Goal: Task Accomplishment & Management: Manage account settings

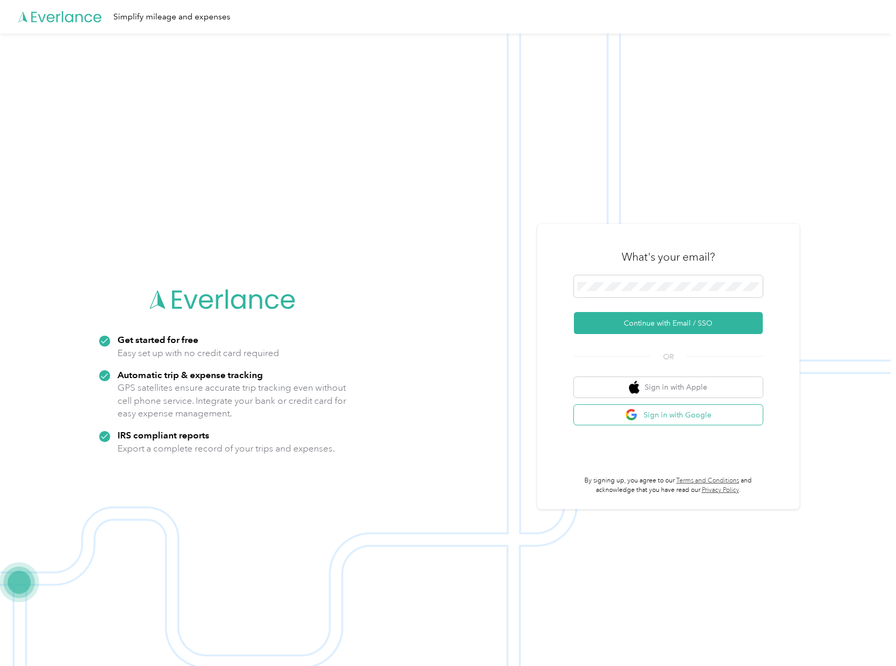
click at [706, 423] on button "Sign in with Google" at bounding box center [668, 415] width 189 height 20
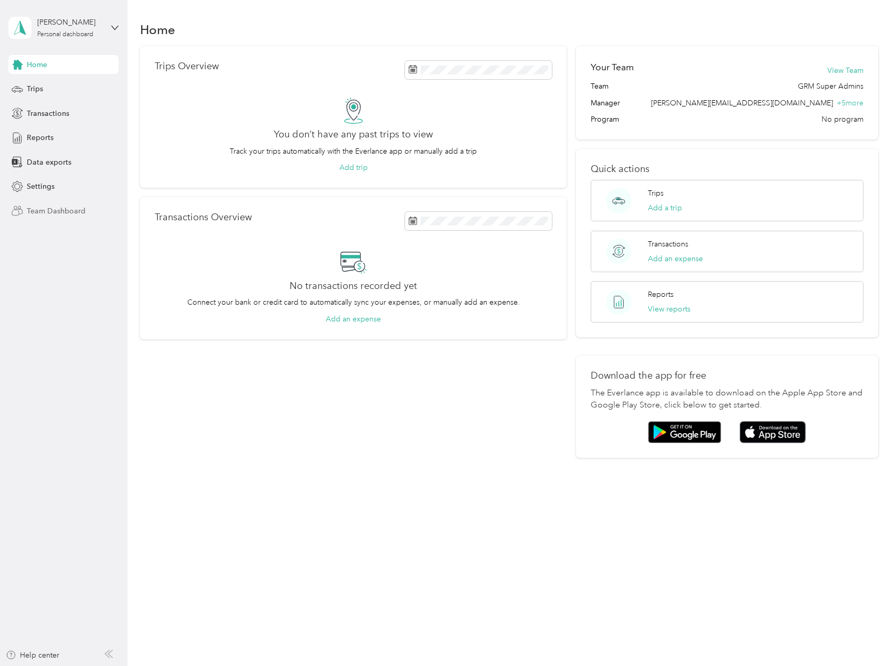
click at [83, 211] on span "Team Dashboard" at bounding box center [56, 211] width 59 height 11
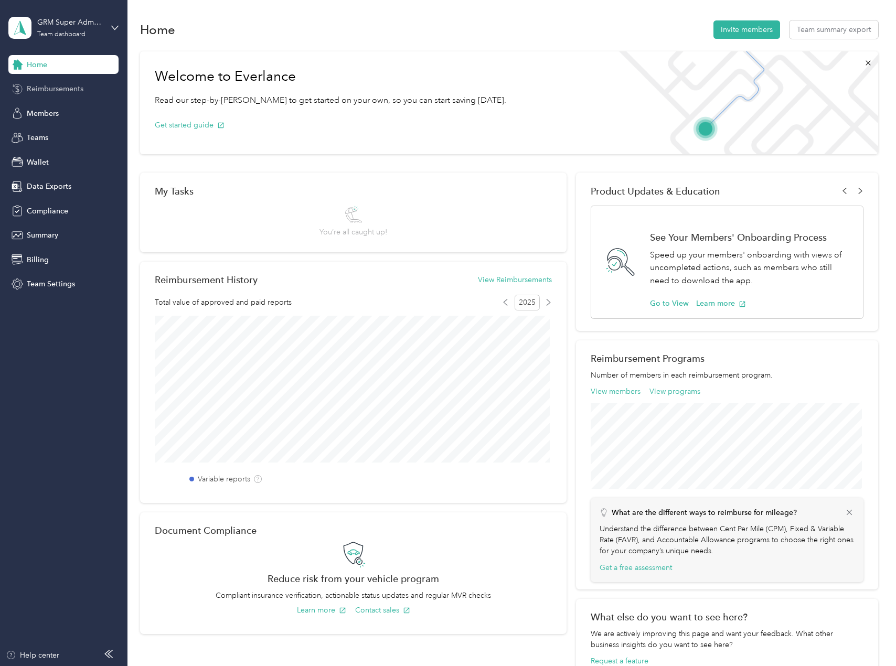
click at [65, 90] on span "Reimbursements" at bounding box center [55, 88] width 57 height 11
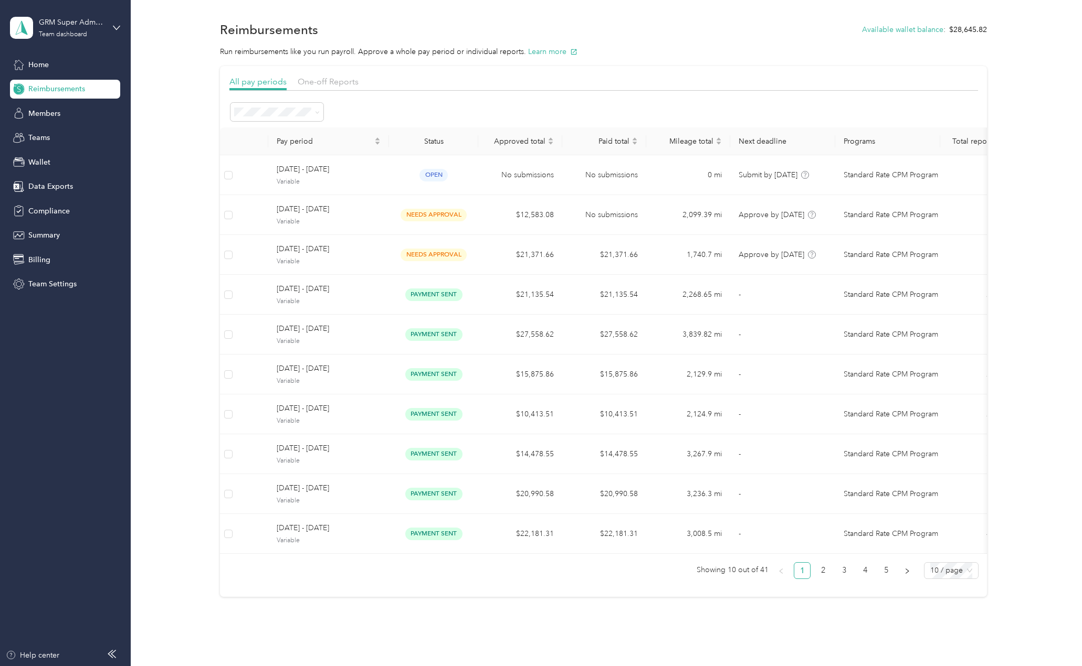
click at [436, 597] on section "All pay periods One-off Reports Pay period Status Approved total Paid total Mil…" at bounding box center [603, 331] width 767 height 531
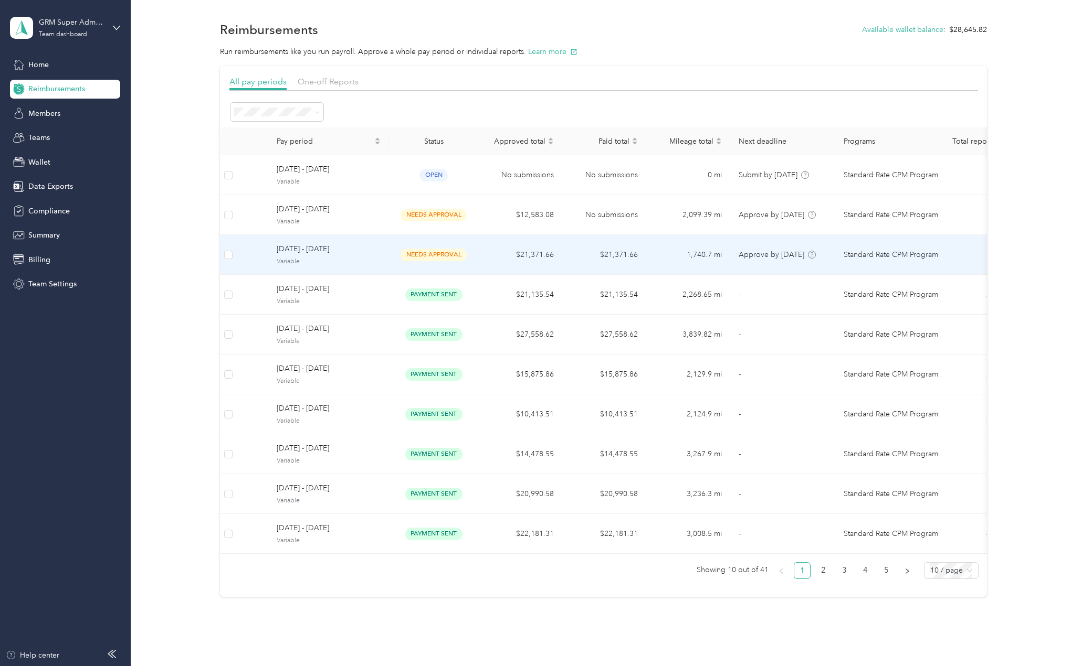
click at [485, 246] on td "$21,371.66" at bounding box center [520, 255] width 84 height 40
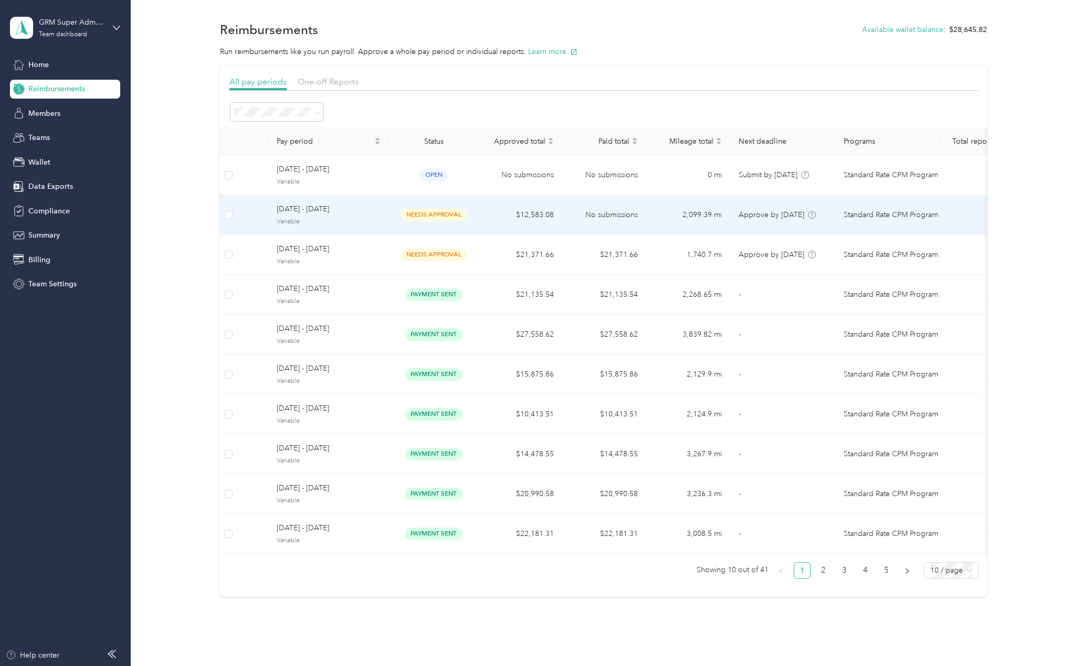
click at [439, 218] on span "needs approval" at bounding box center [433, 215] width 66 height 12
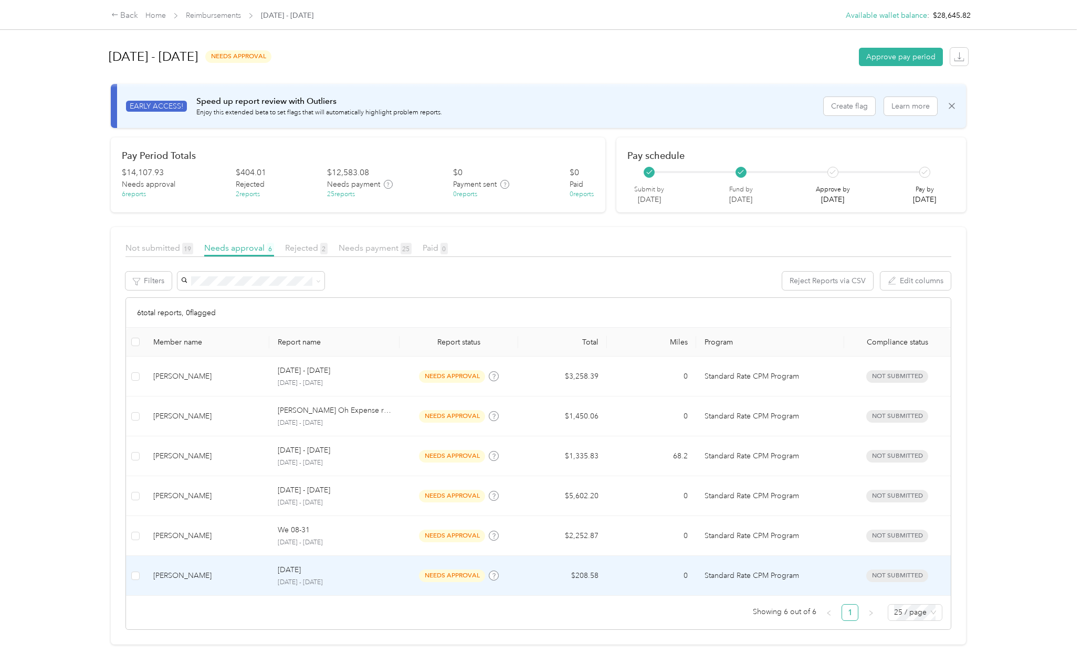
scroll to position [5, 0]
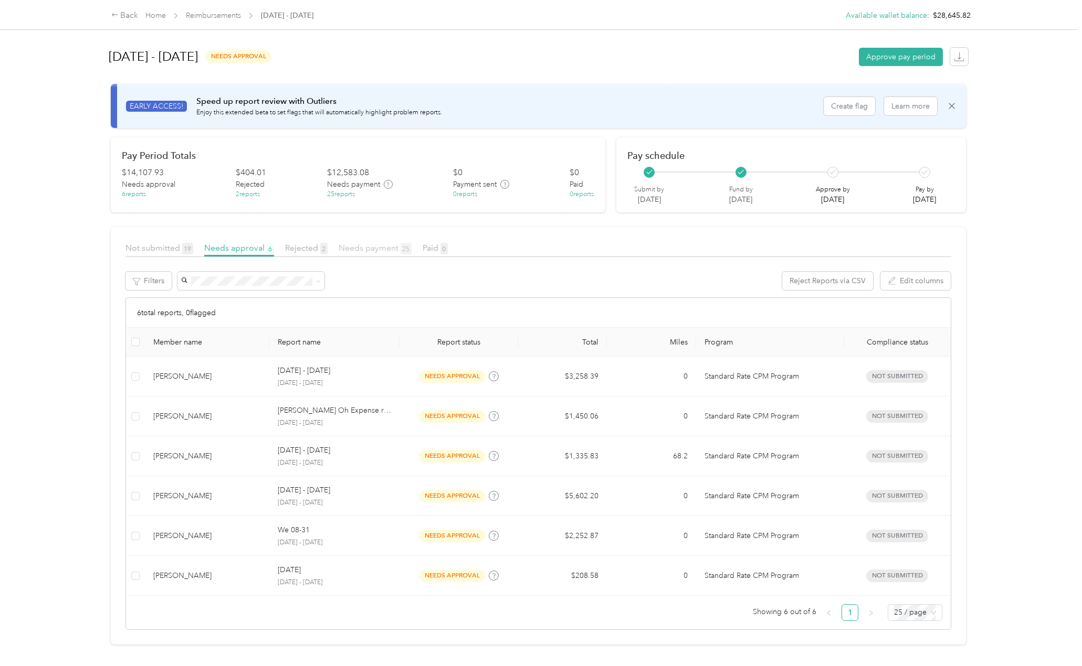
click at [380, 248] on span "Needs payment 25" at bounding box center [374, 248] width 73 height 10
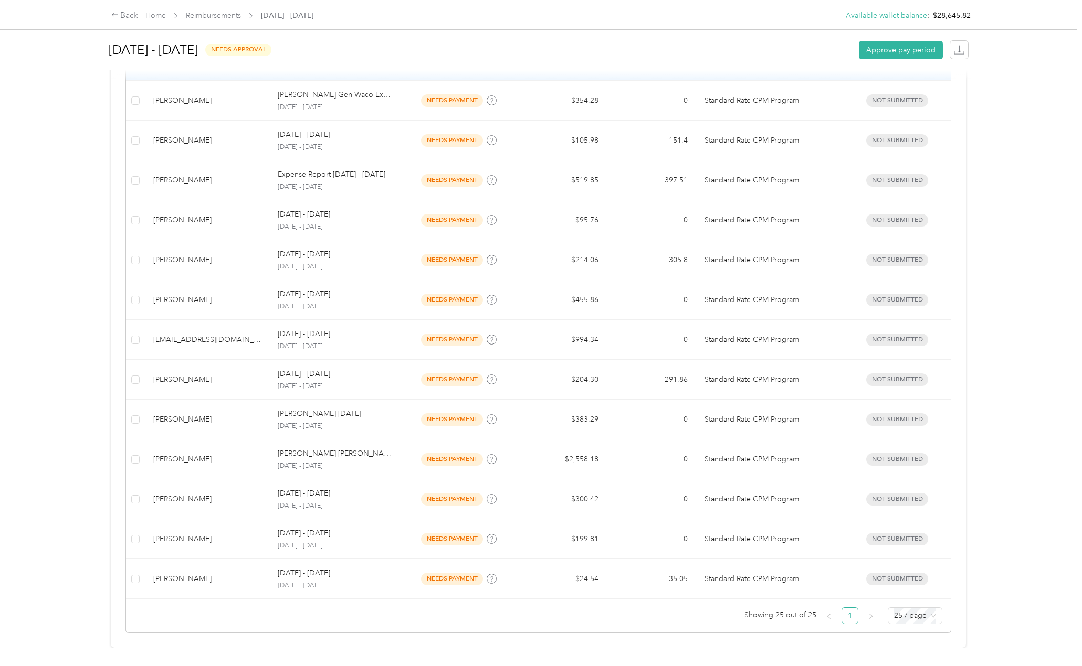
scroll to position [763, 0]
click at [896, 612] on span "25 / page" at bounding box center [915, 616] width 42 height 16
click at [896, 592] on div "100 / page" at bounding box center [914, 595] width 37 height 12
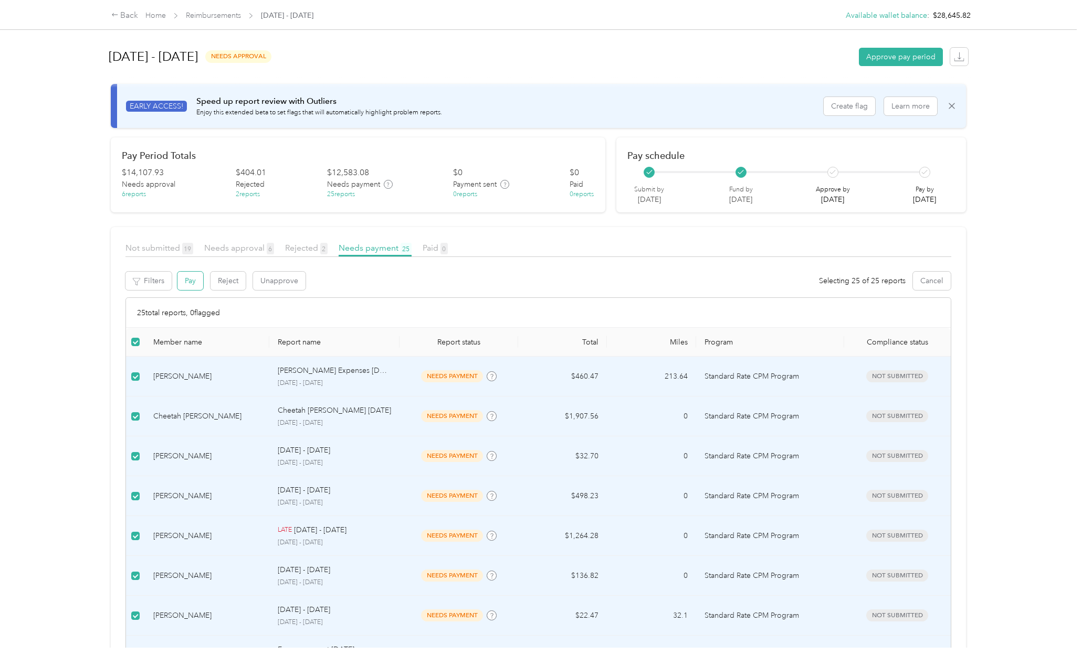
click at [198, 279] on button "Pay" at bounding box center [190, 281] width 26 height 18
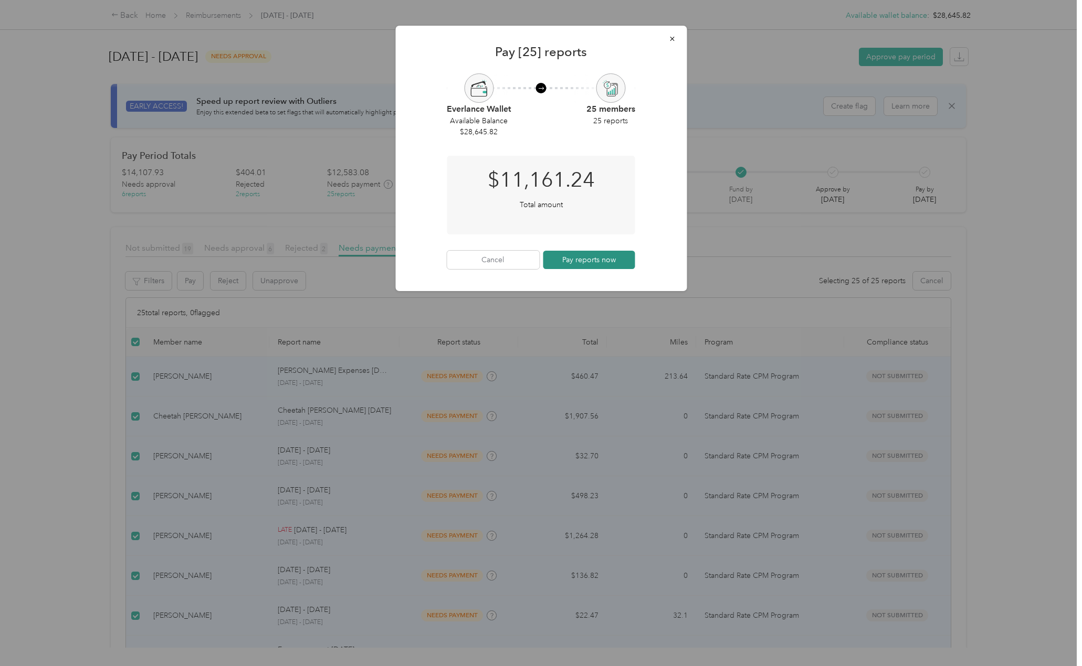
click at [606, 252] on button "Pay reports now" at bounding box center [589, 260] width 92 height 18
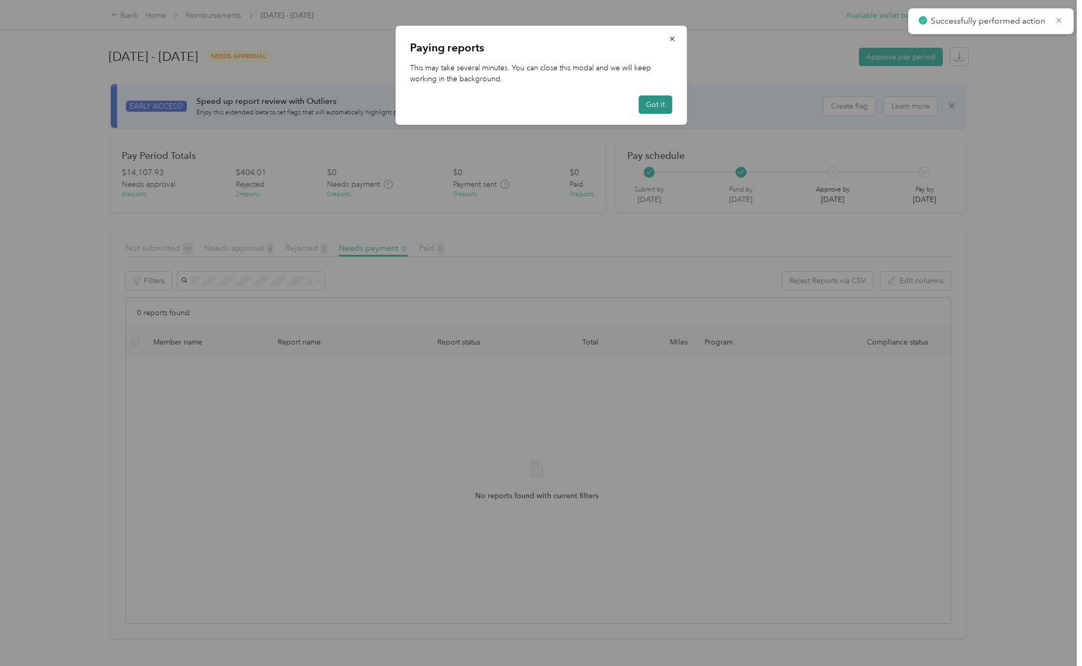
click at [657, 109] on button "Got it" at bounding box center [655, 105] width 34 height 18
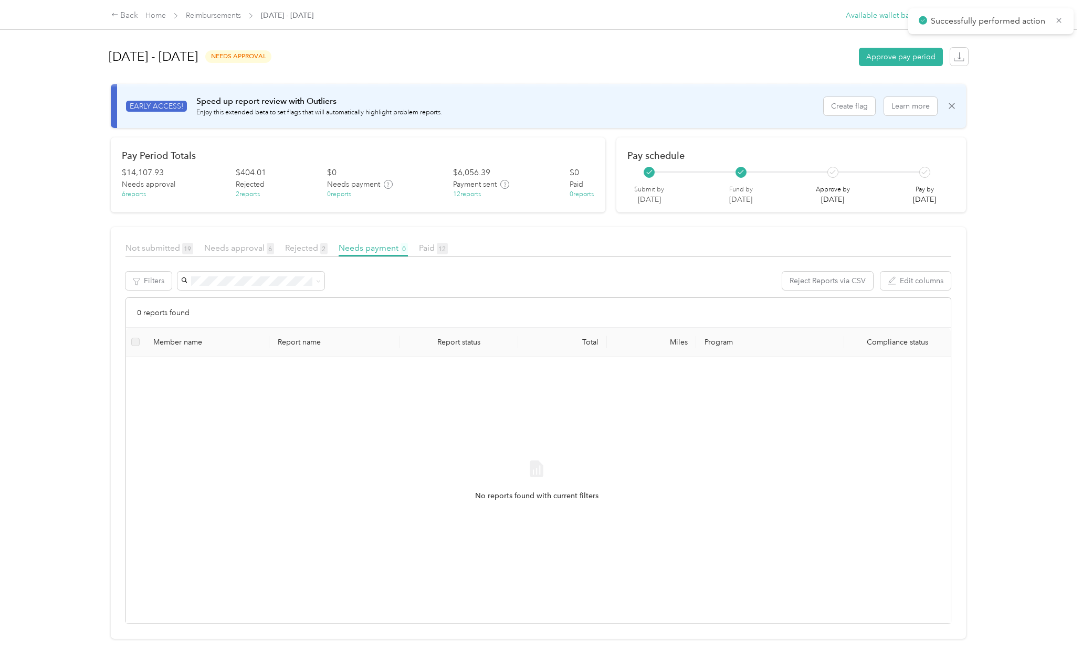
click at [432, 254] on div "Paid 12" at bounding box center [433, 248] width 29 height 13
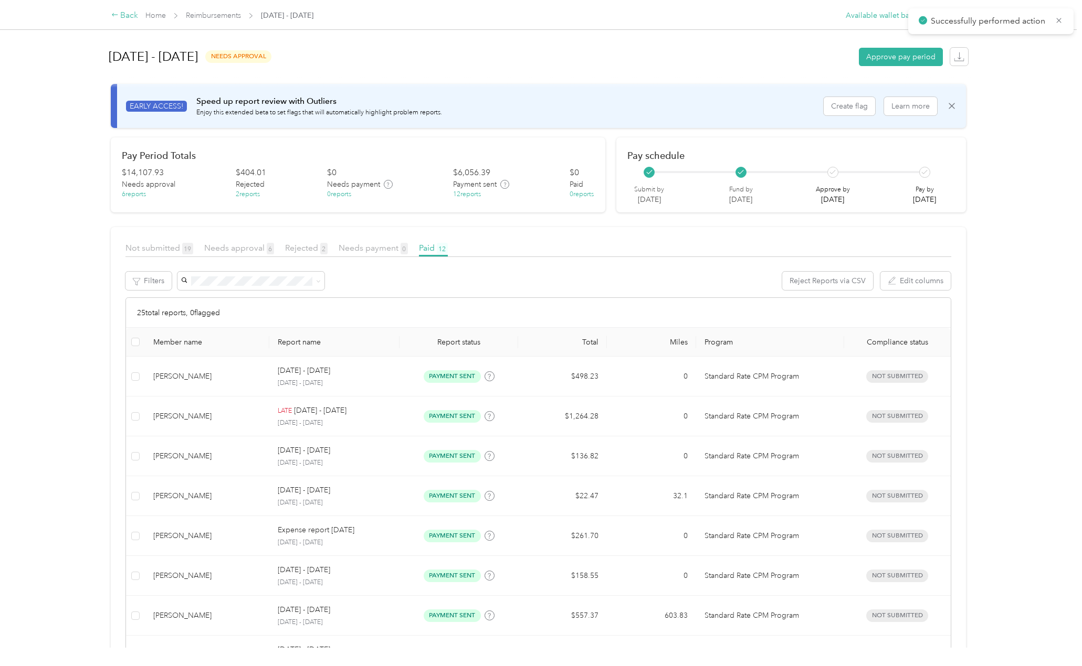
click at [119, 12] on div "Back" at bounding box center [124, 15] width 27 height 13
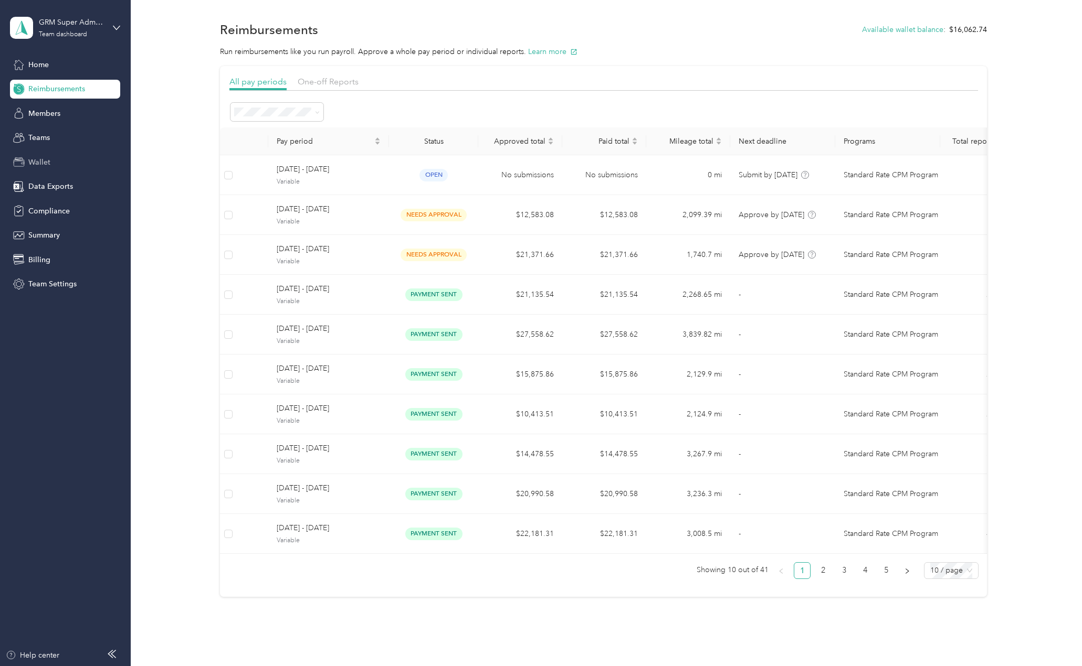
click at [46, 159] on span "Wallet" at bounding box center [39, 162] width 22 height 11
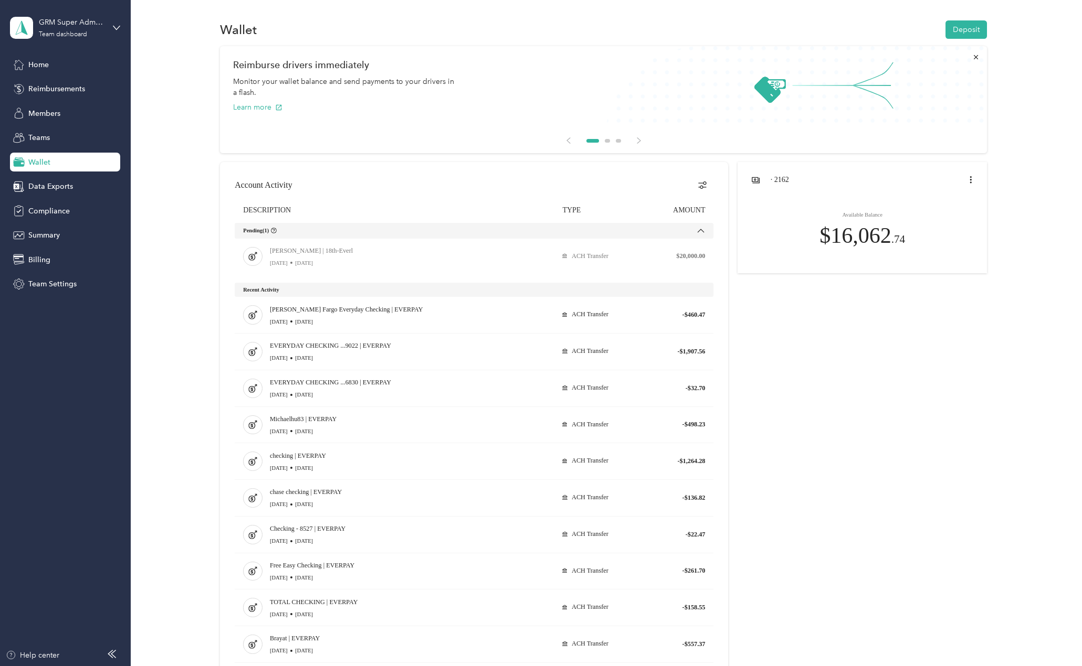
click at [163, 403] on div "[PERSON_NAME] [PERSON_NAME] Miles Reimburse drivers immediately Monitor your wa…" at bounding box center [603, 467] width 920 height 842
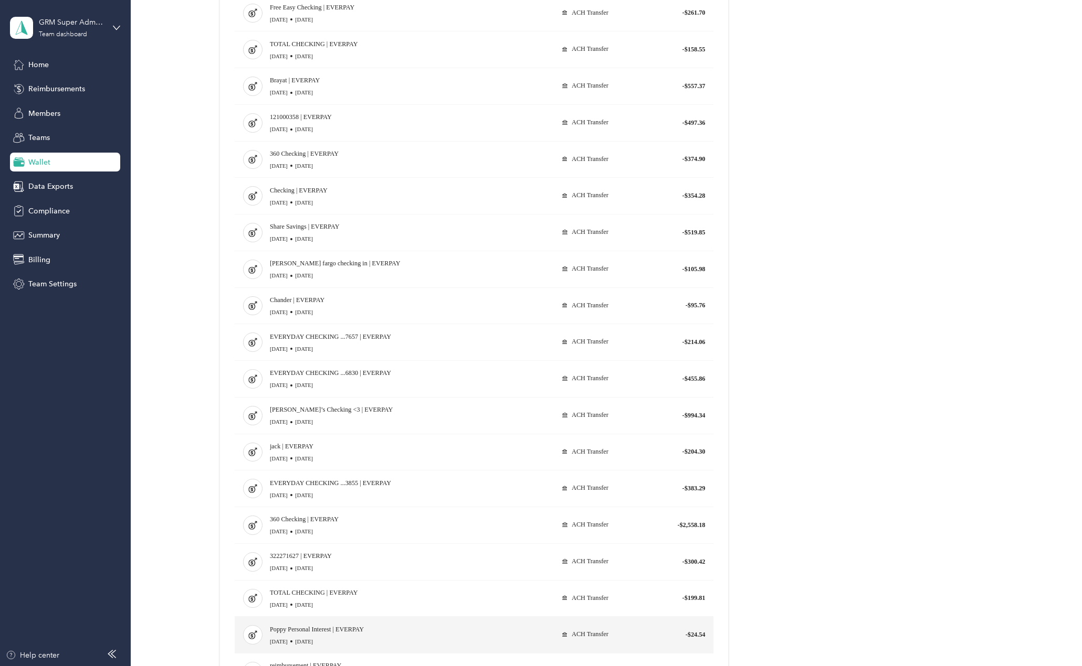
scroll to position [693, 0]
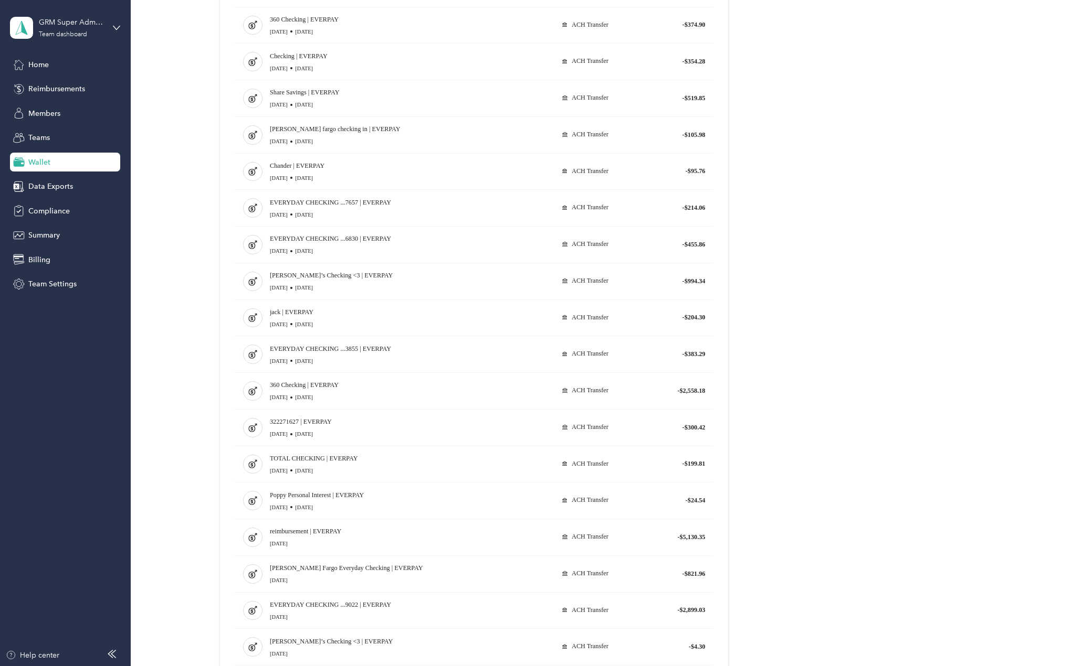
drag, startPoint x: 270, startPoint y: 306, endPoint x: 891, endPoint y: 474, distance: 643.1
click at [887, 475] on div at bounding box center [603, 106] width 767 height 1275
click at [891, 474] on div at bounding box center [603, 106] width 767 height 1275
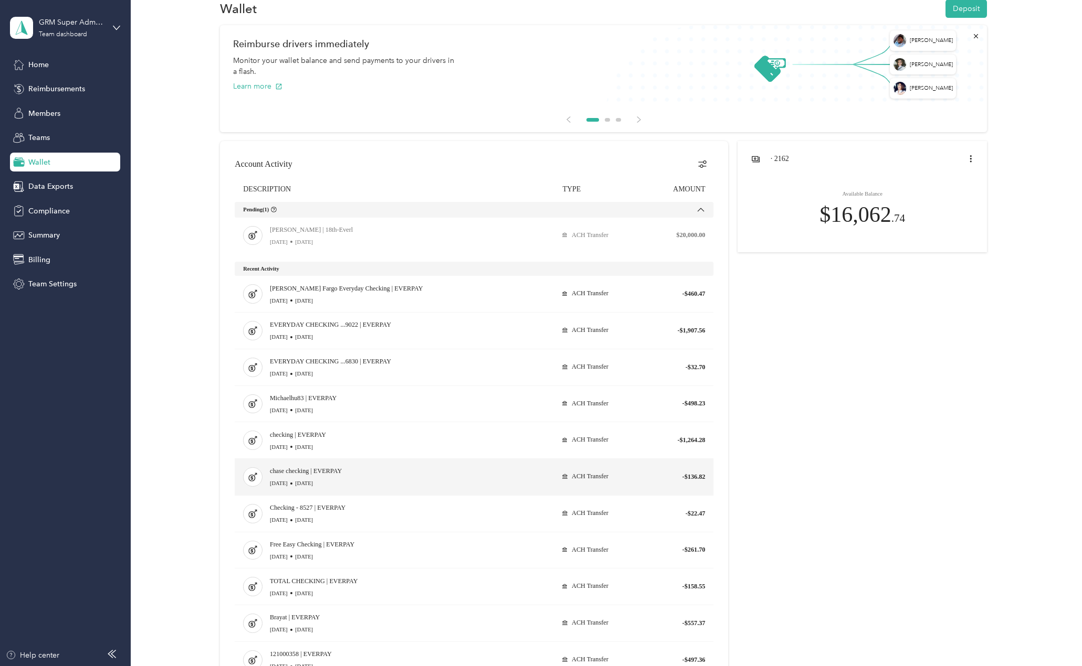
scroll to position [0, 0]
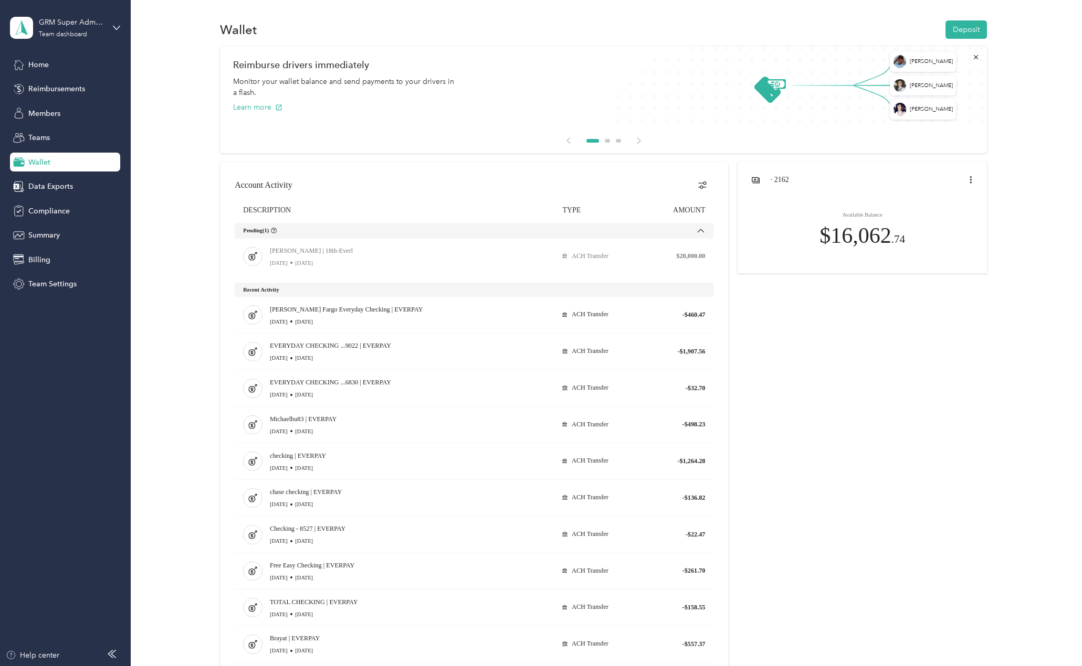
click at [51, 167] on div "Wallet" at bounding box center [65, 162] width 110 height 19
click at [59, 84] on span "Reimbursements" at bounding box center [56, 88] width 57 height 11
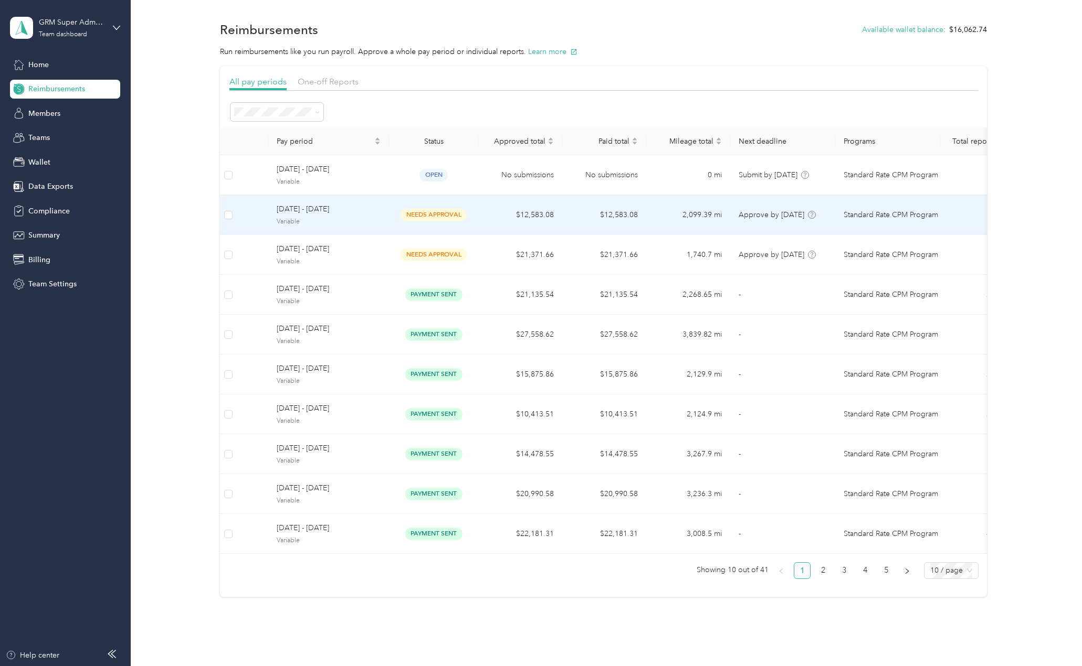
click at [427, 220] on span "needs approval" at bounding box center [433, 215] width 66 height 12
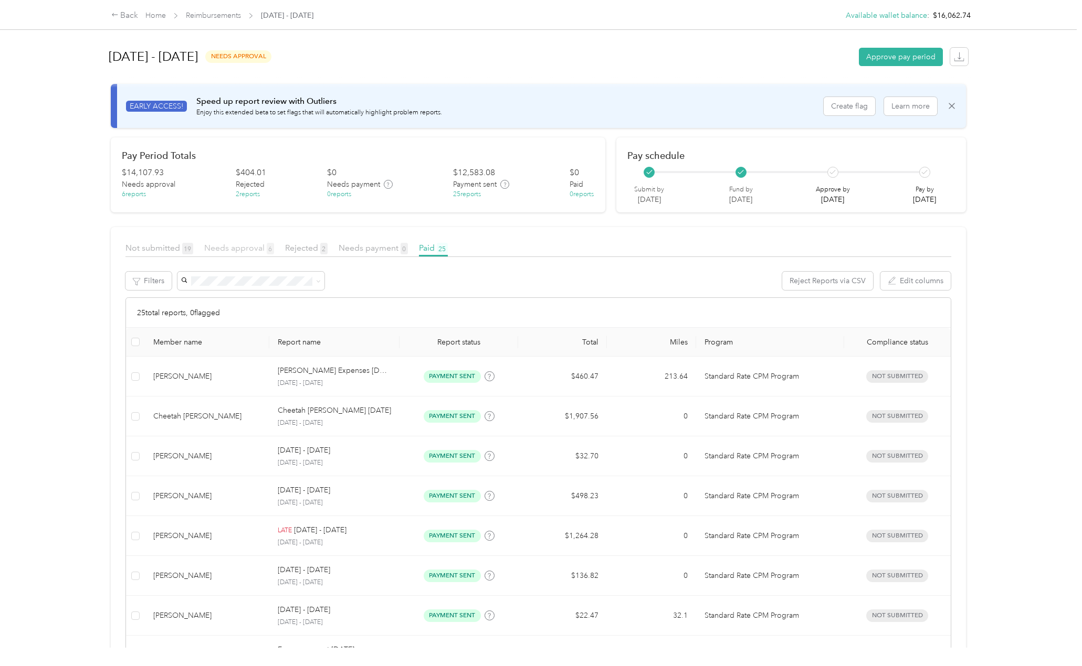
click at [234, 249] on span "Needs approval 6" at bounding box center [239, 248] width 70 height 10
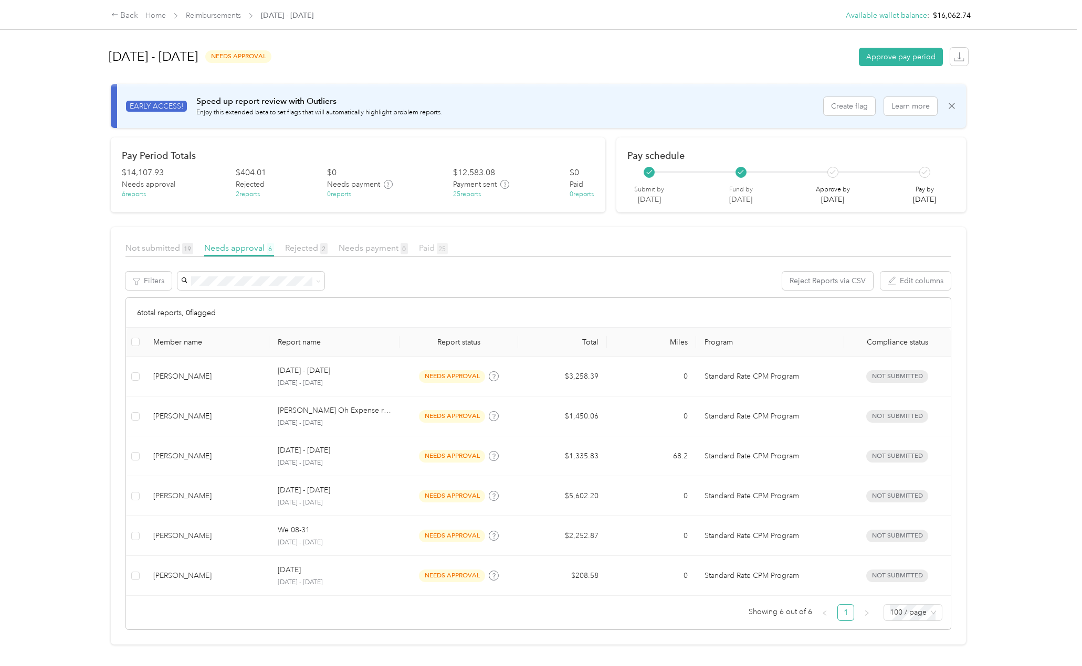
click at [442, 254] on span "25" at bounding box center [442, 249] width 11 height 12
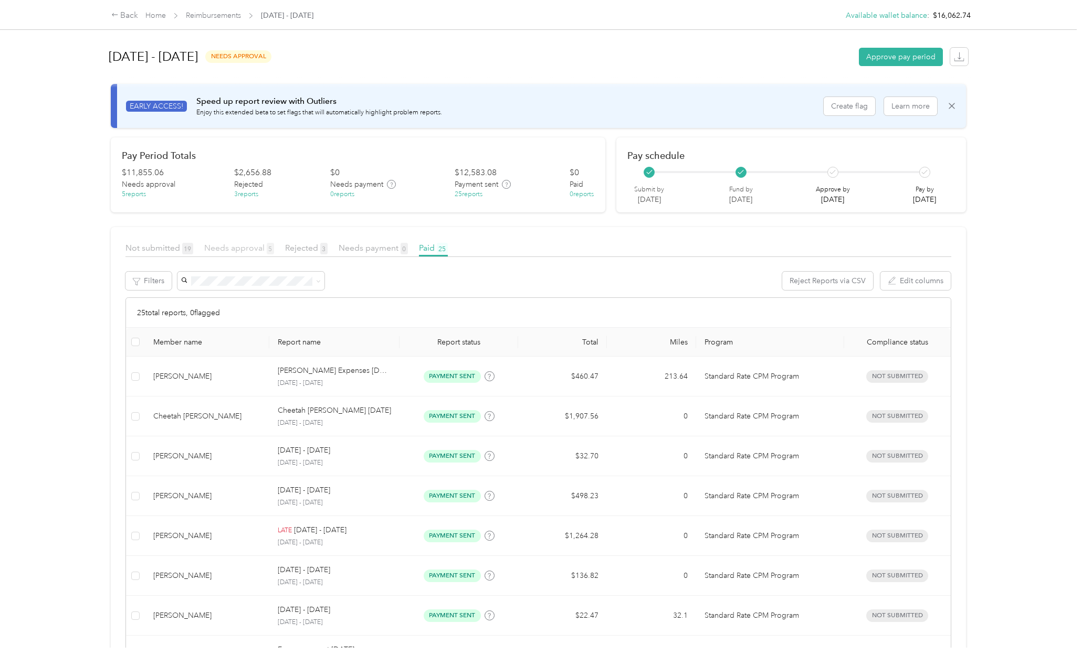
click at [246, 252] on span "Needs approval 5" at bounding box center [239, 248] width 70 height 10
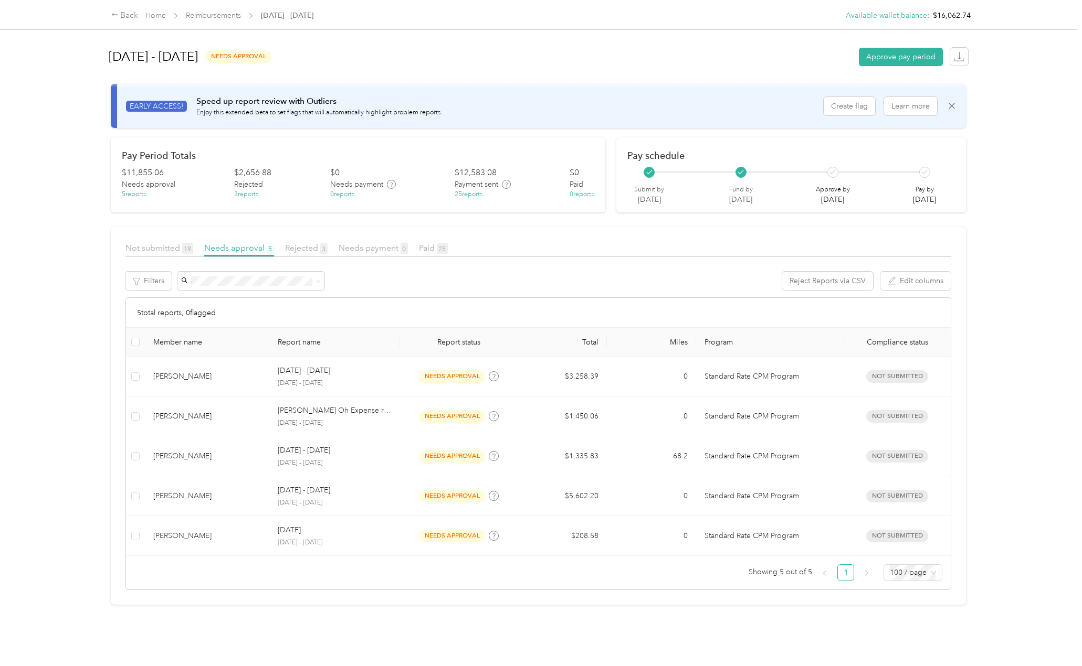
click at [349, 255] on div "Needs payment 0" at bounding box center [372, 248] width 69 height 13
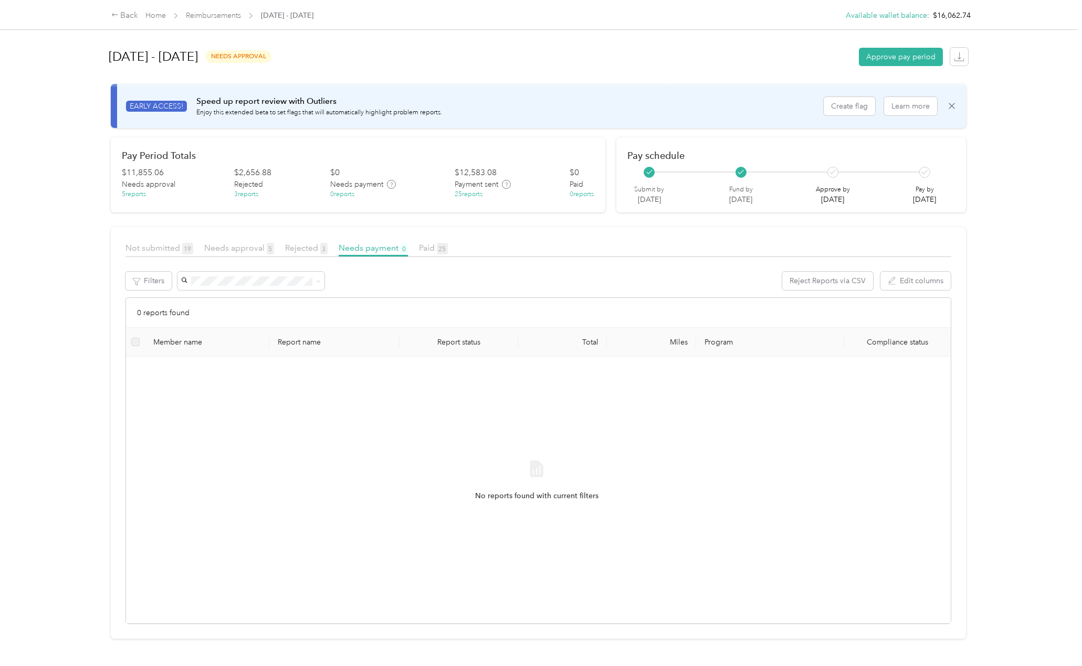
click at [256, 253] on div "Needs approval 5" at bounding box center [239, 248] width 70 height 13
